Goal: Information Seeking & Learning: Learn about a topic

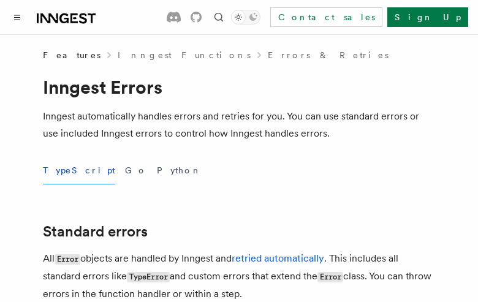
click at [63, 171] on button "TypeScript" at bounding box center [79, 171] width 72 height 28
click at [125, 171] on button "Go" at bounding box center [136, 171] width 22 height 28
